Goal: Navigation & Orientation: Understand site structure

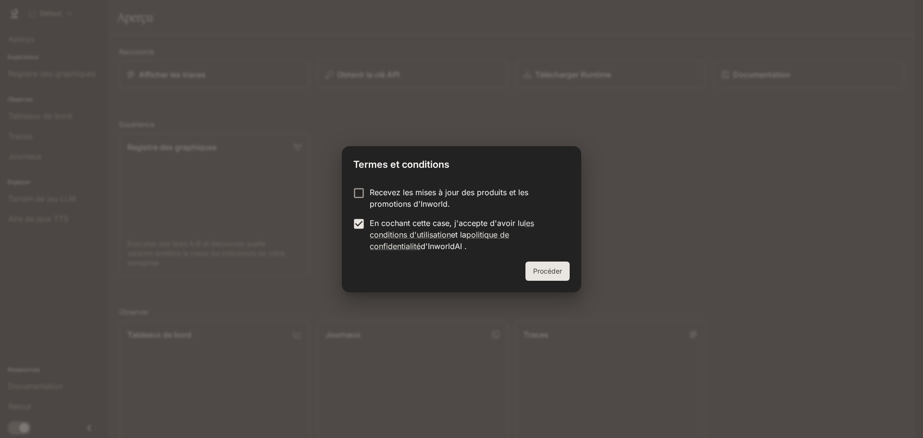
click at [566, 268] on button "Procéder" at bounding box center [547, 270] width 44 height 19
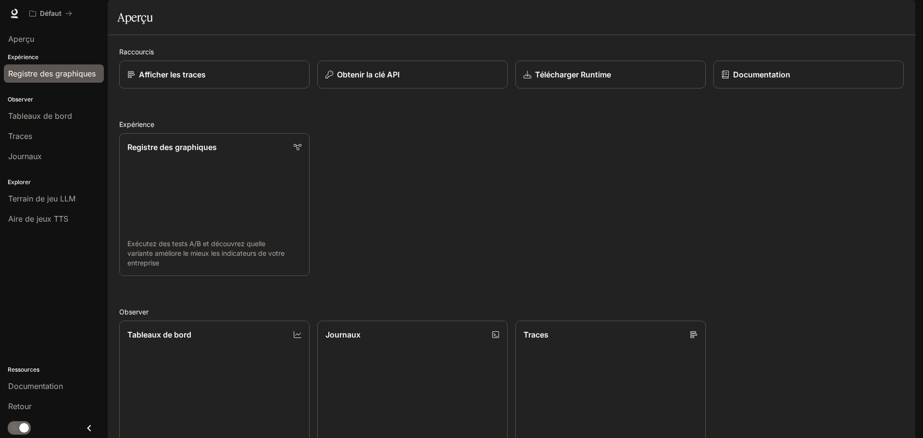
click at [62, 76] on font "Registre des graphiques" at bounding box center [51, 74] width 87 height 10
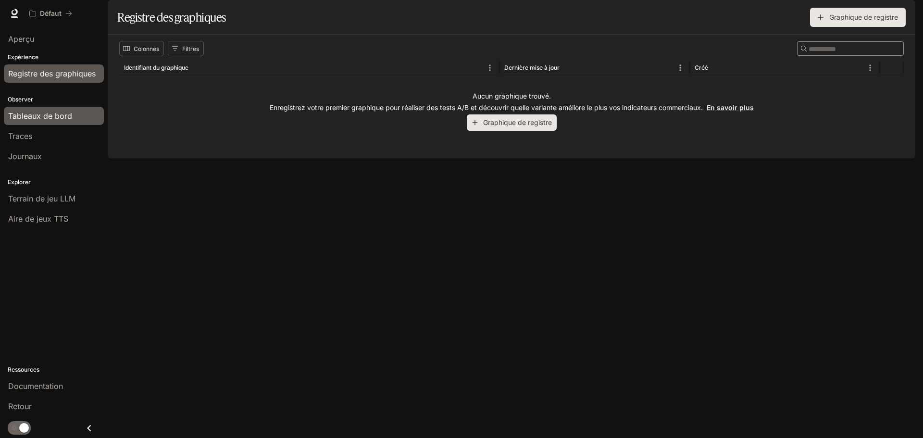
click at [42, 115] on font "Tableaux de bord" at bounding box center [40, 116] width 64 height 10
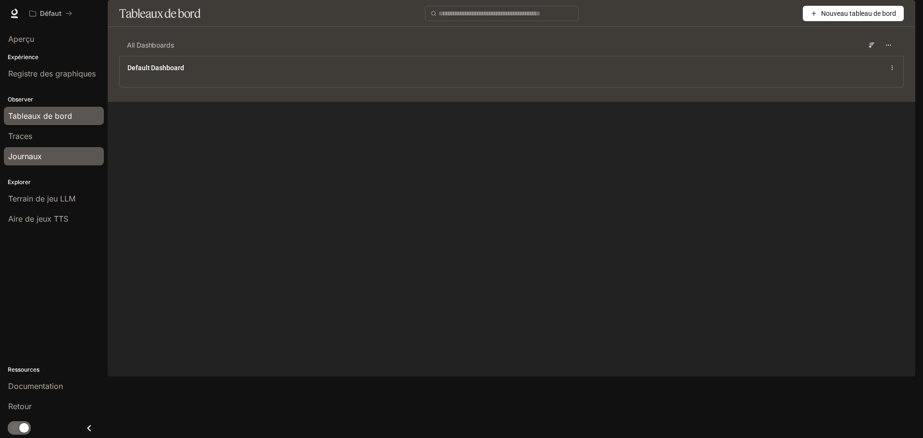
click at [22, 162] on link "Journaux" at bounding box center [54, 156] width 100 height 18
